Goal: Information Seeking & Learning: Find specific fact

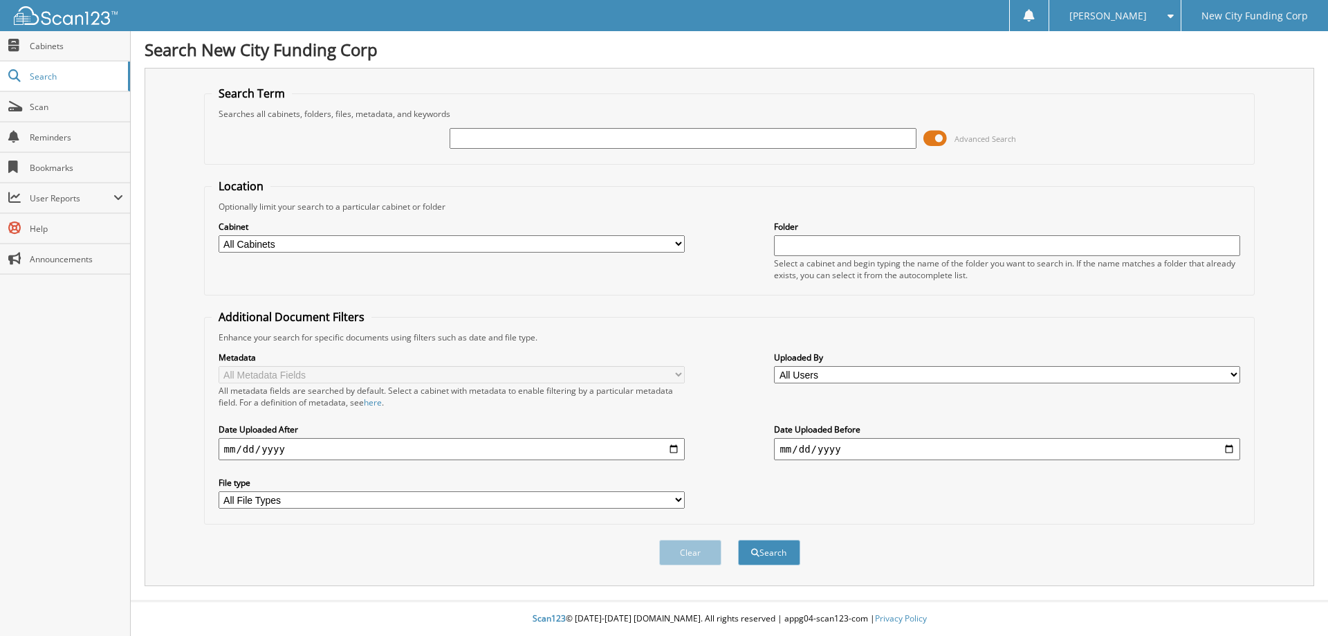
click at [471, 136] on input "text" at bounding box center [683, 138] width 466 height 21
type input "367392"
click at [738, 540] on button "Search" at bounding box center [769, 553] width 62 height 26
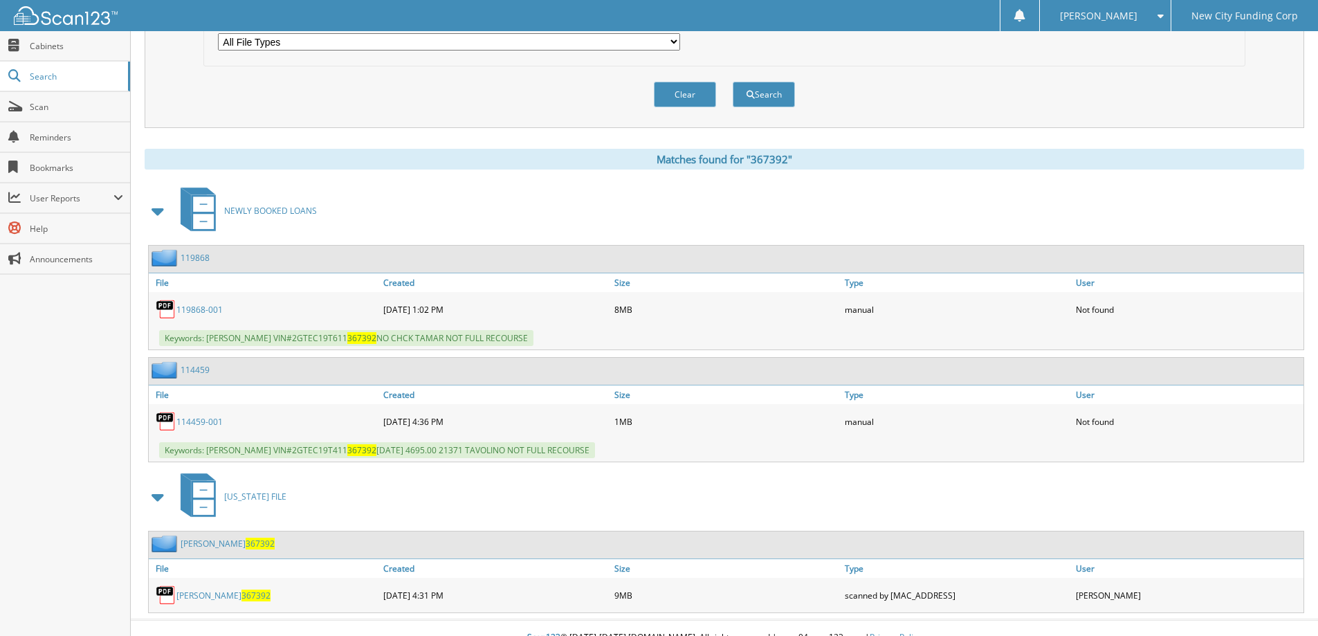
scroll to position [477, 0]
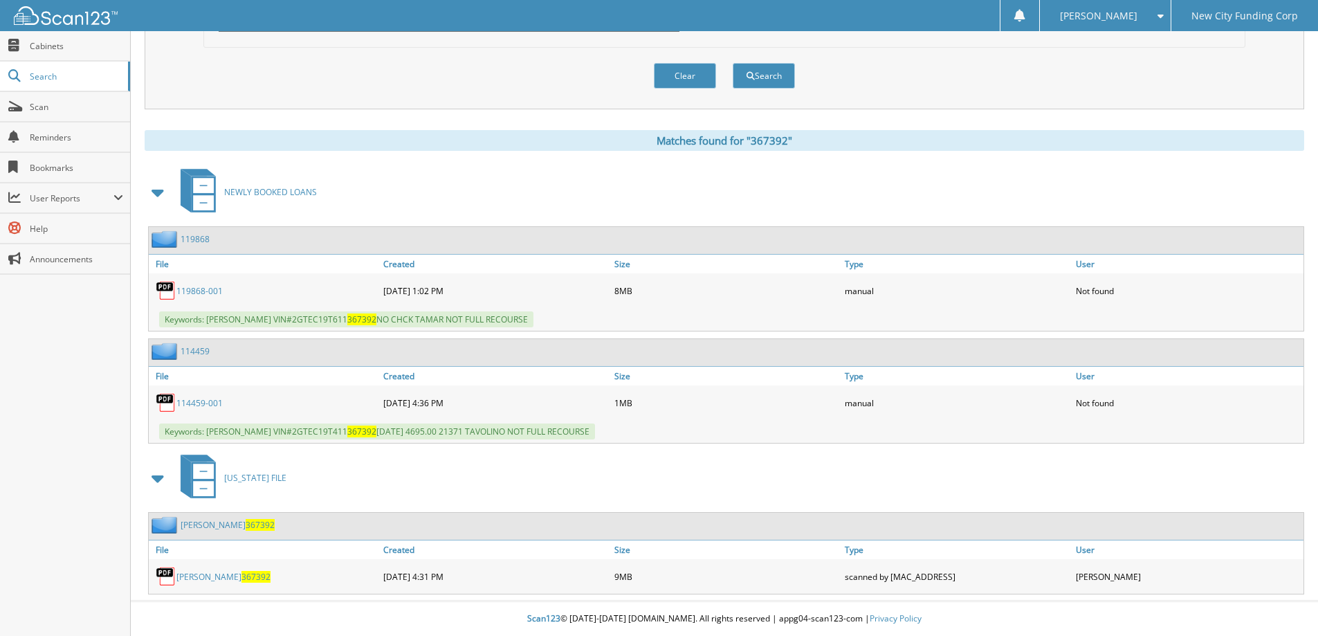
click at [203, 576] on link "[PERSON_NAME] 367392" at bounding box center [223, 577] width 94 height 12
